Goal: Information Seeking & Learning: Understand process/instructions

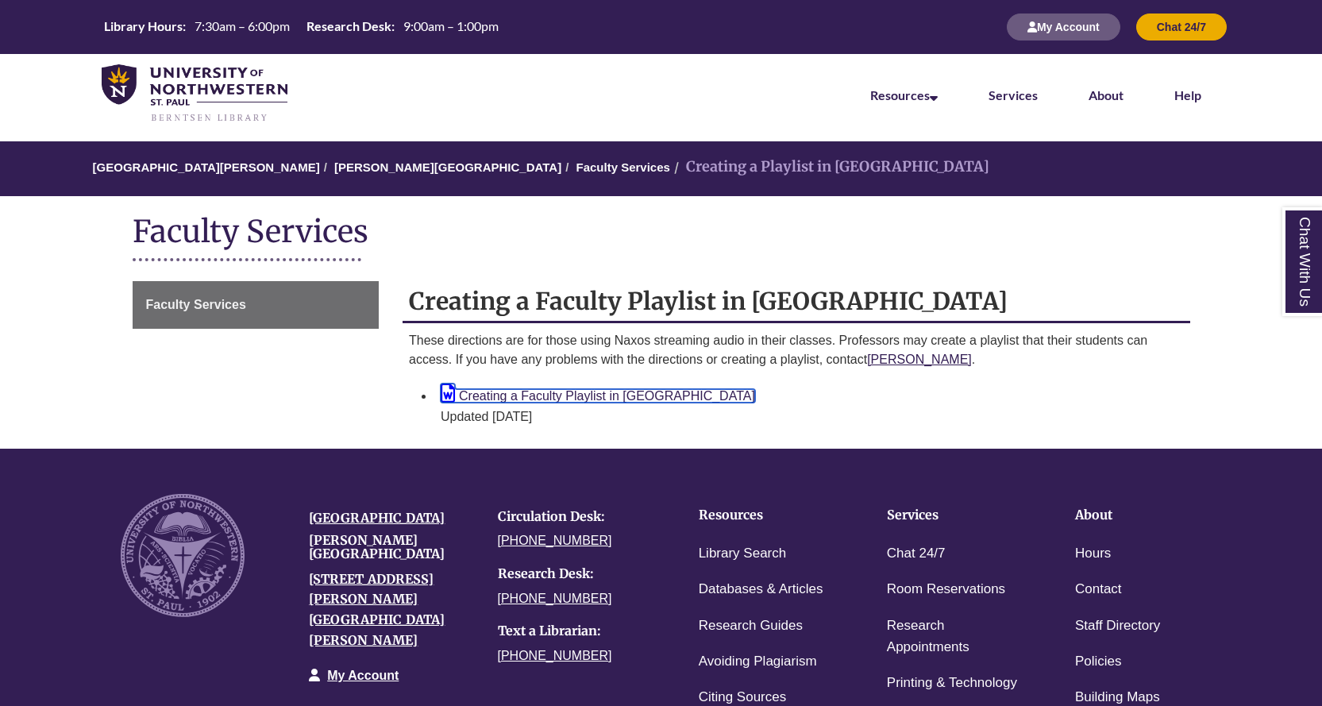
click at [616, 395] on link "Creating a Faculty Playlist in [GEOGRAPHIC_DATA]" at bounding box center [598, 395] width 314 height 13
click at [507, 397] on link "Creating a Faculty Playlist in [GEOGRAPHIC_DATA]" at bounding box center [598, 395] width 314 height 13
